Goal: Transaction & Acquisition: Purchase product/service

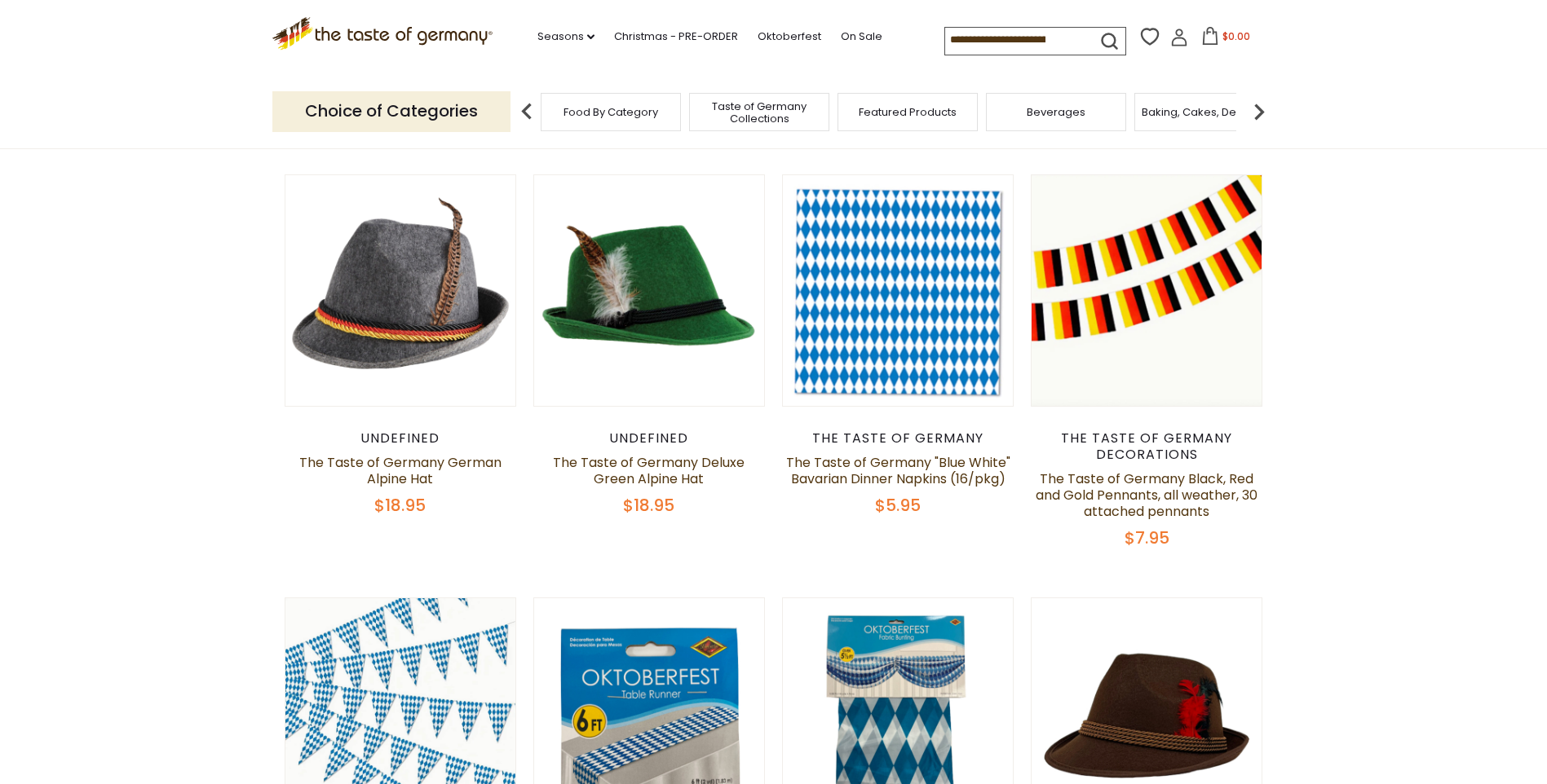
scroll to position [652, 0]
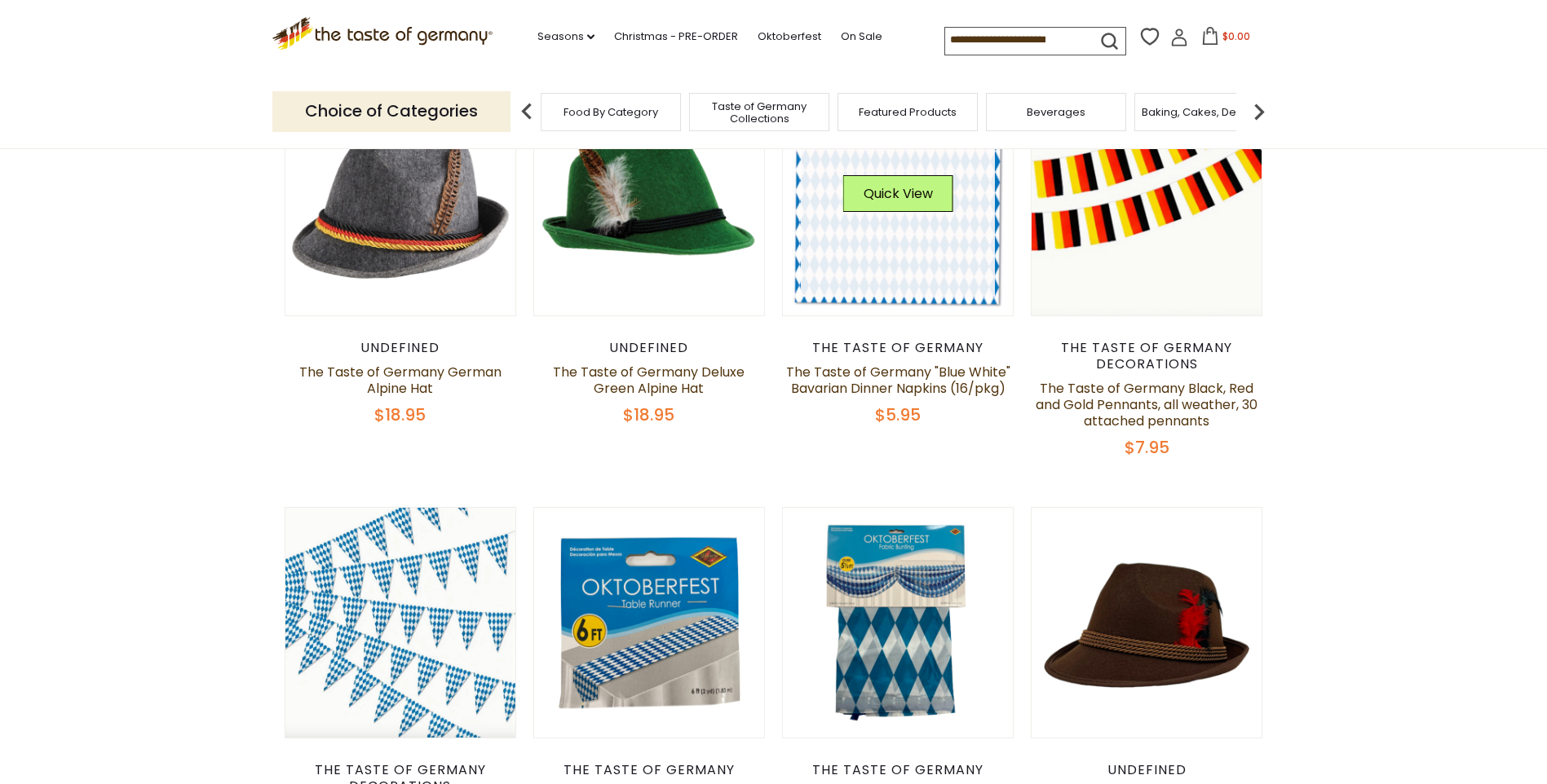
click at [853, 315] on img at bounding box center [898, 200] width 230 height 230
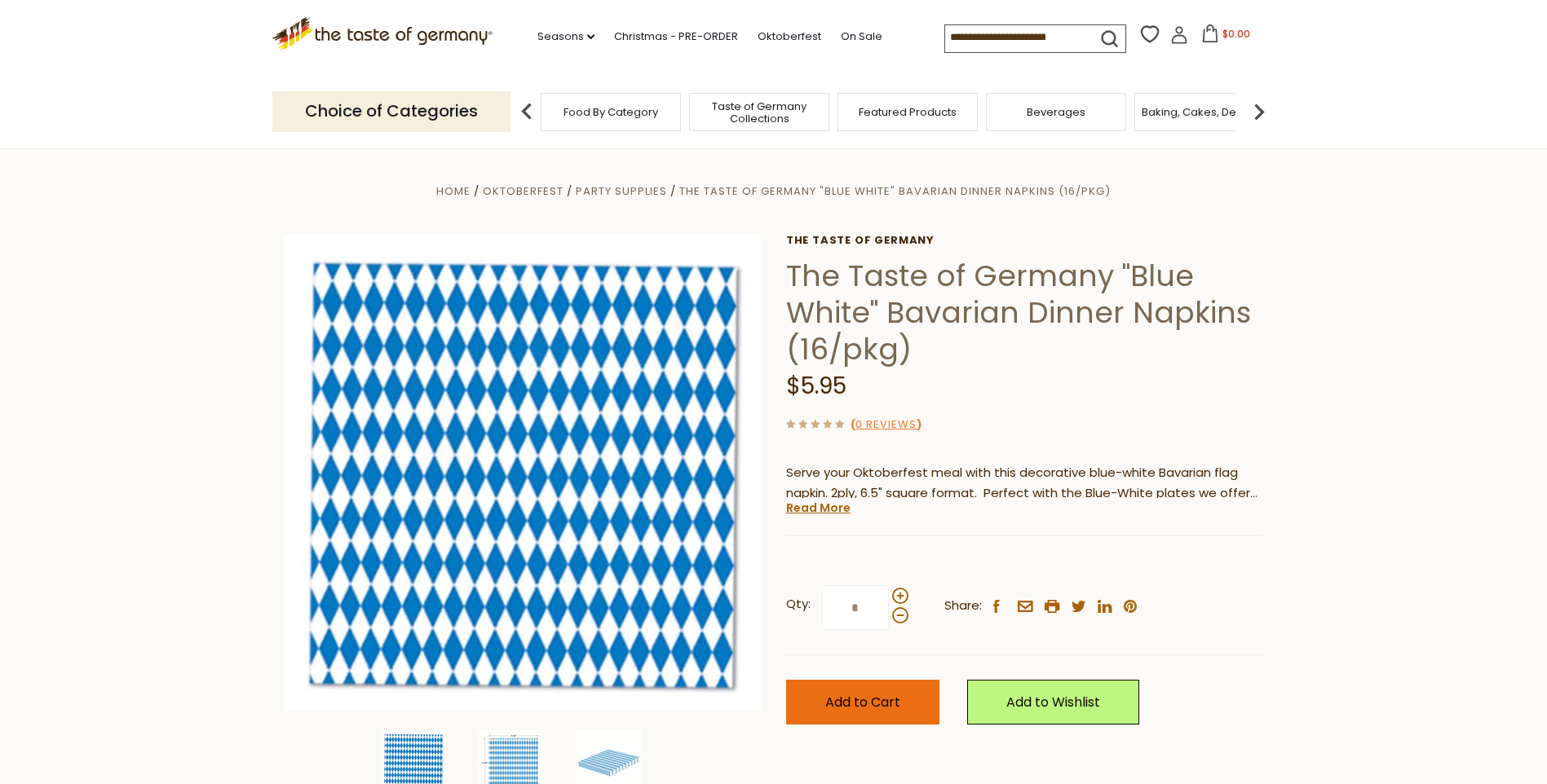
click at [866, 704] on span "Add to Cart" at bounding box center [862, 702] width 75 height 19
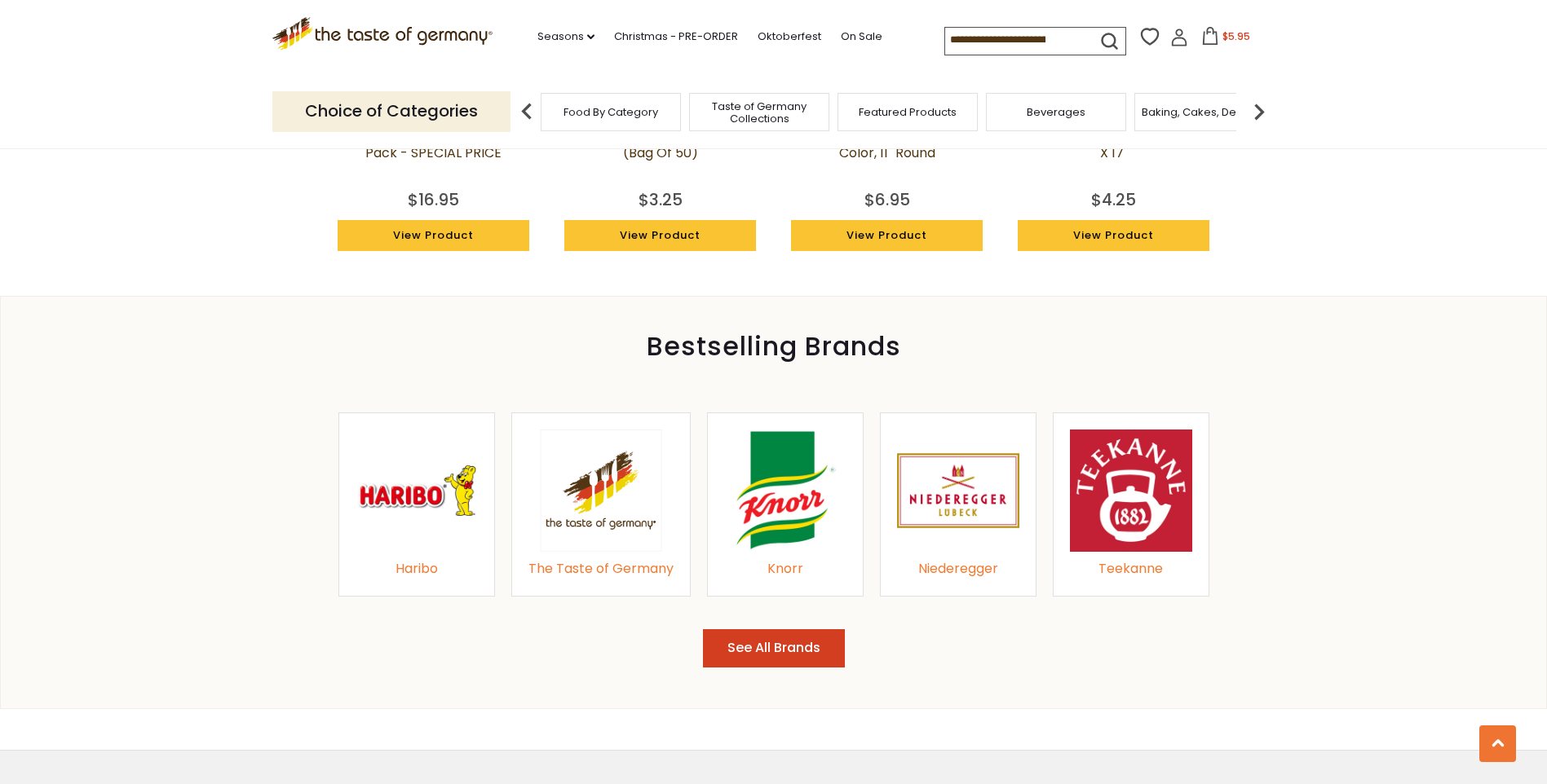
scroll to position [1548, 0]
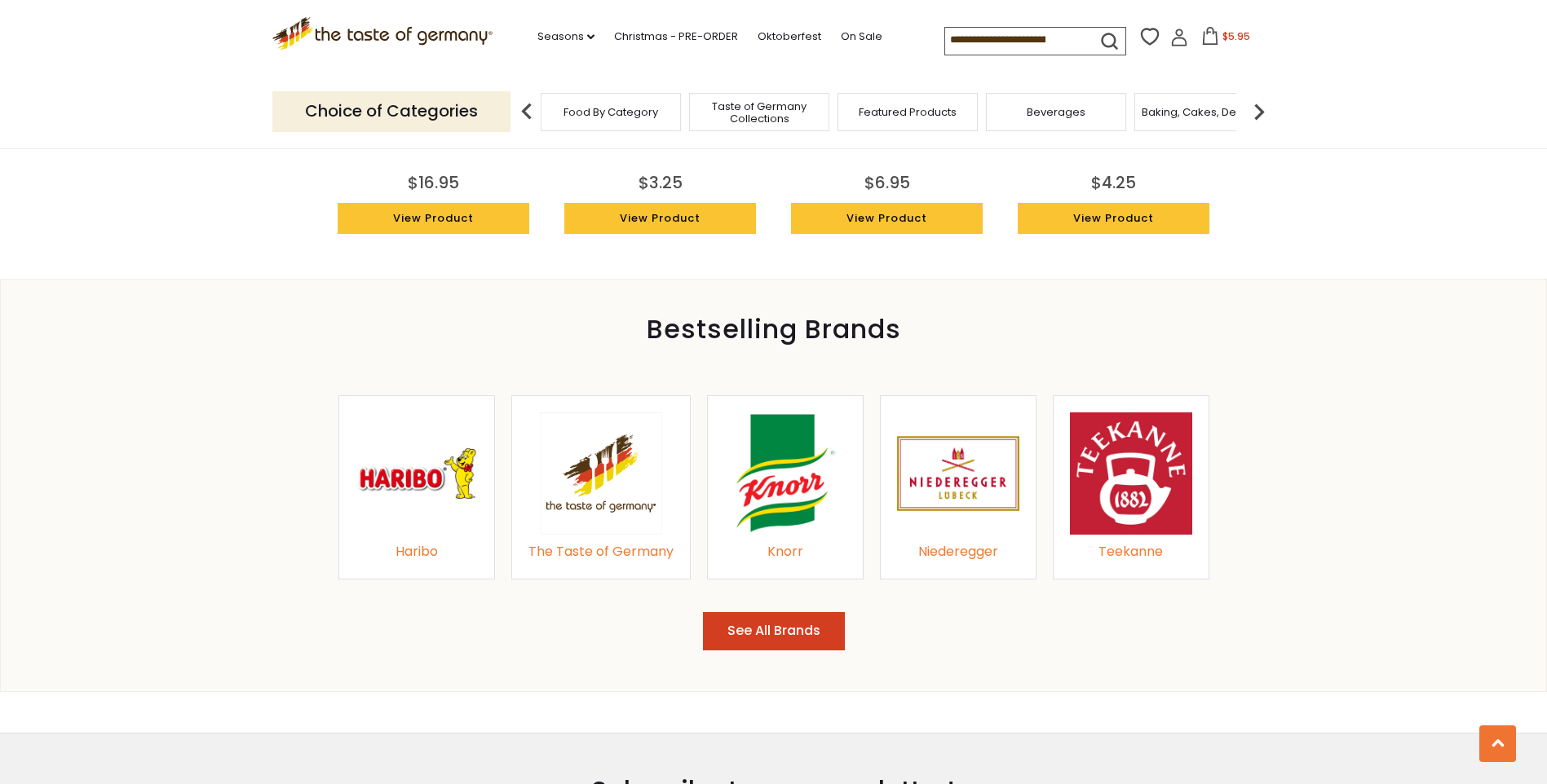
click at [1252, 108] on img at bounding box center [1259, 112] width 33 height 33
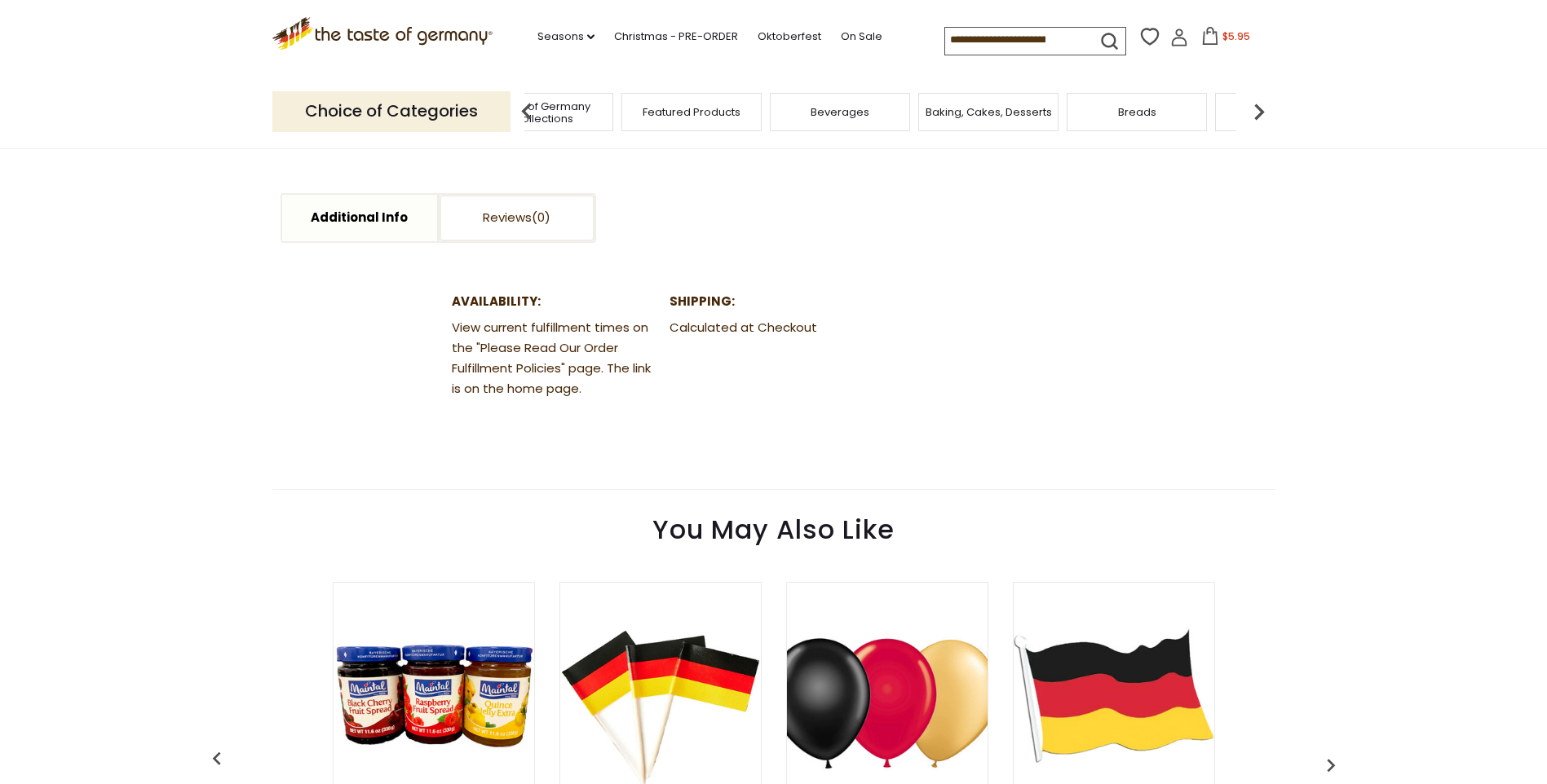
scroll to position [407, 0]
